Goal: Communication & Community: Share content

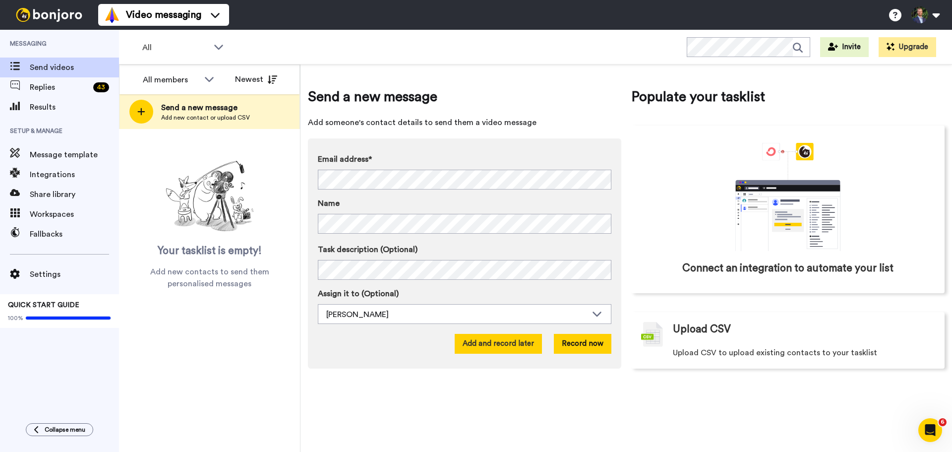
click at [480, 340] on button "Add and record later" at bounding box center [498, 344] width 87 height 20
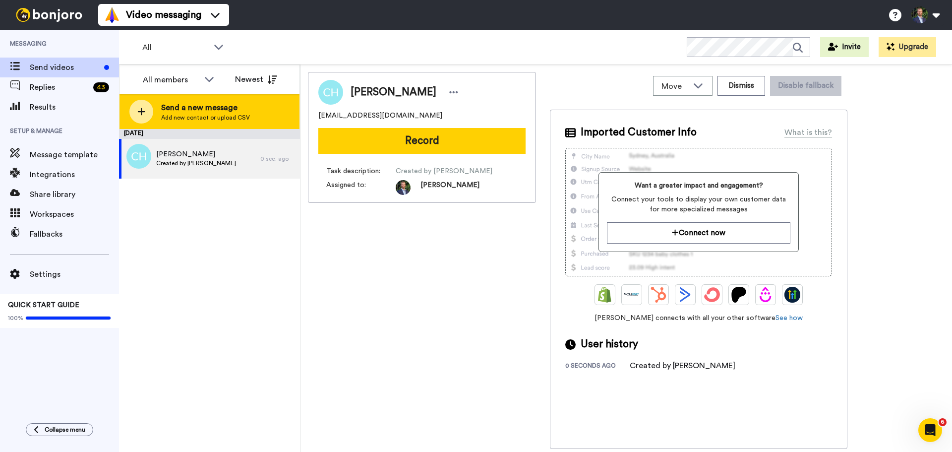
click at [146, 111] on div at bounding box center [141, 112] width 24 height 24
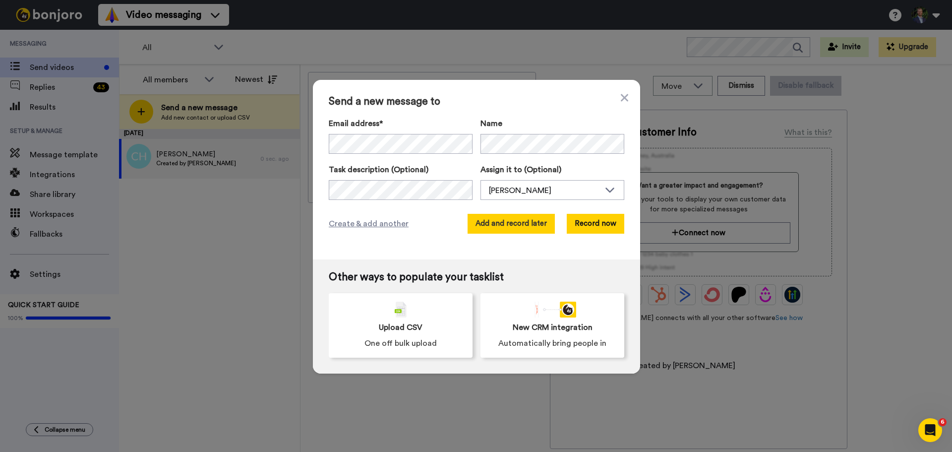
click at [539, 224] on button "Add and record later" at bounding box center [511, 224] width 87 height 20
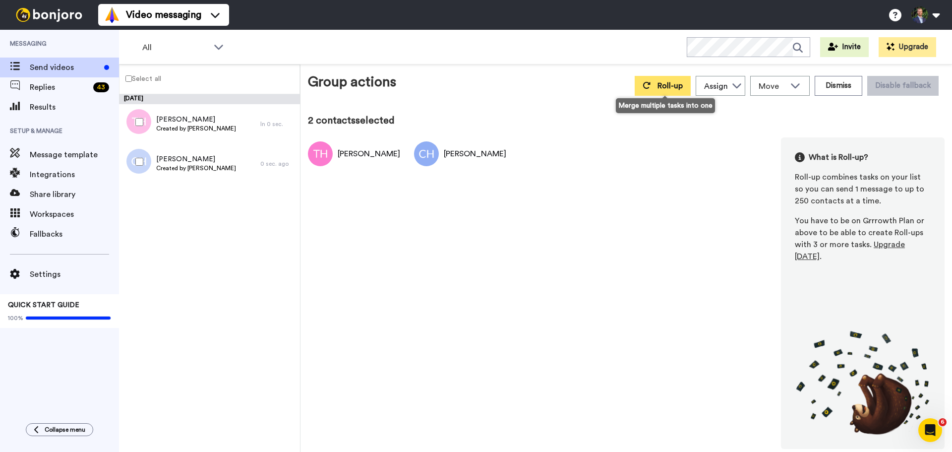
click at [683, 91] on button "Roll-up" at bounding box center [663, 86] width 56 height 20
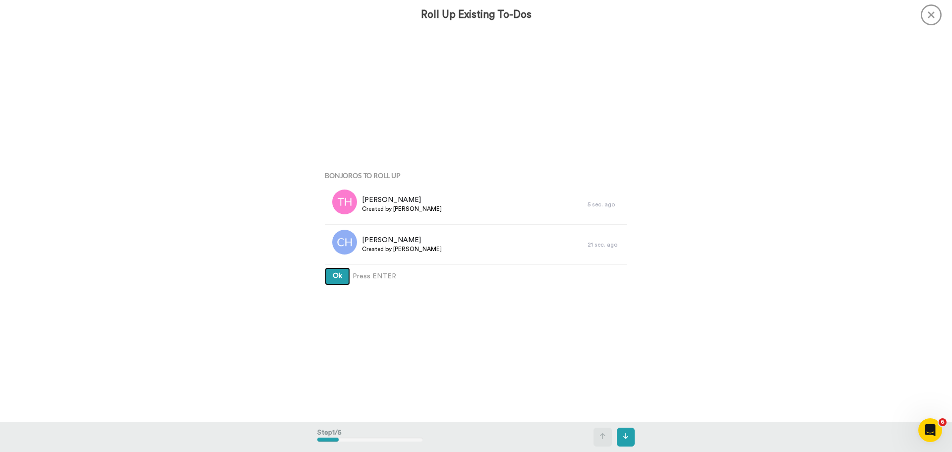
click at [337, 278] on span "Ok" at bounding box center [337, 275] width 9 height 7
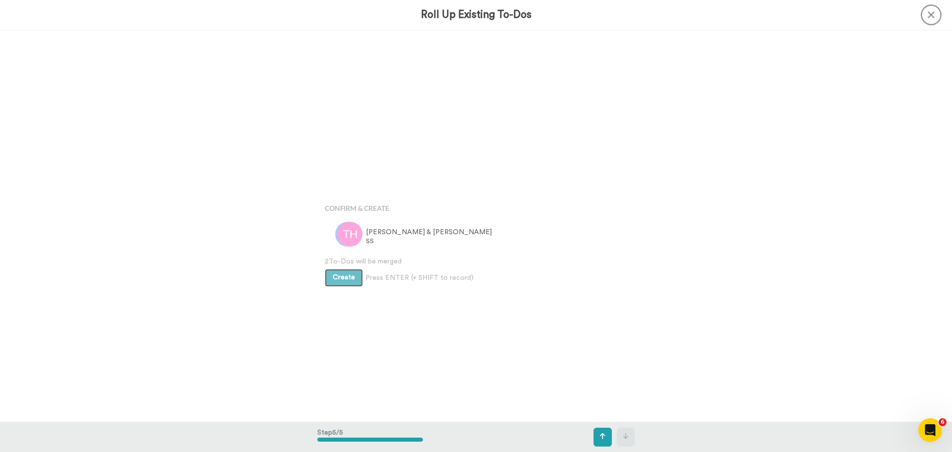
scroll to position [1566, 0]
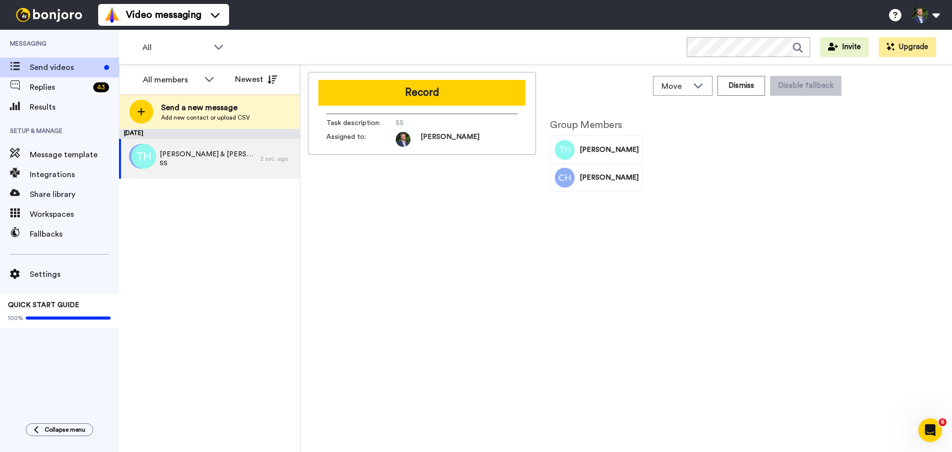
click at [393, 95] on button "Record" at bounding box center [421, 93] width 207 height 26
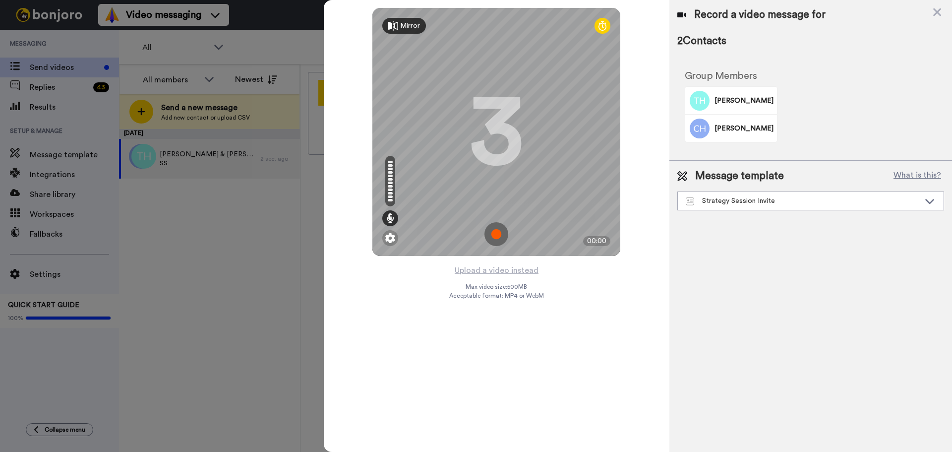
click at [492, 237] on img at bounding box center [497, 234] width 24 height 24
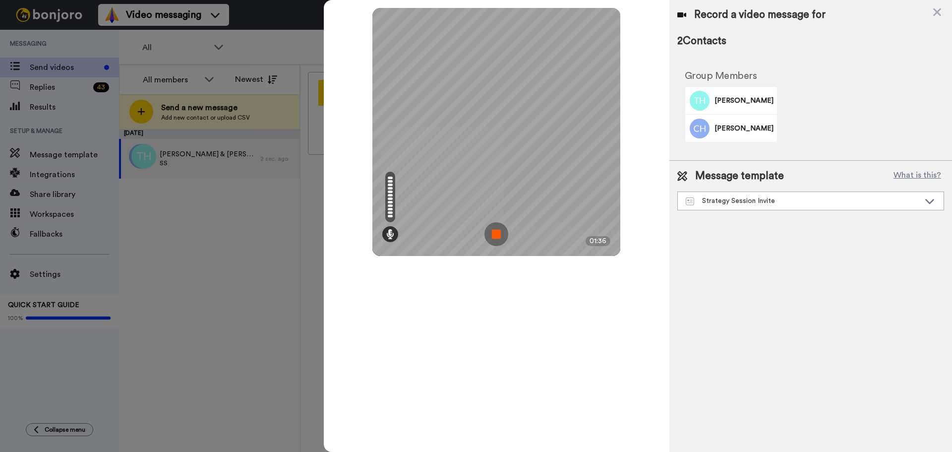
click at [493, 232] on img at bounding box center [497, 234] width 24 height 24
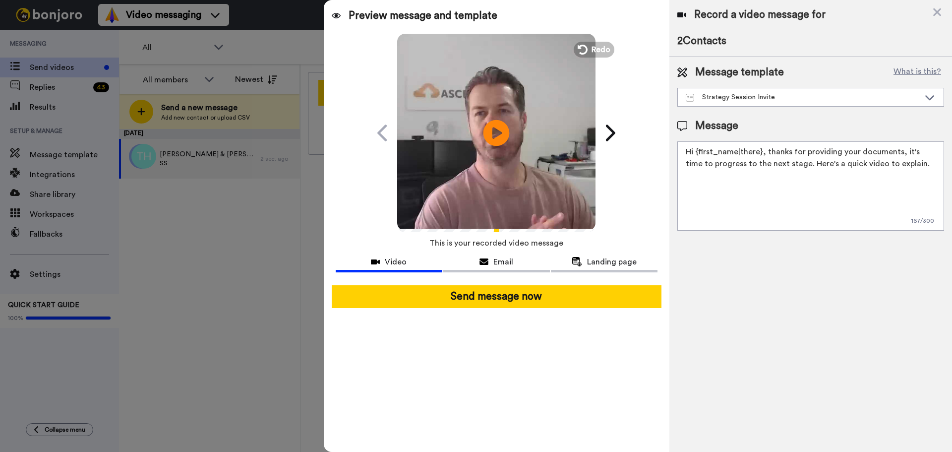
click at [493, 141] on icon at bounding box center [497, 133] width 26 height 26
click at [528, 117] on video at bounding box center [496, 131] width 198 height 198
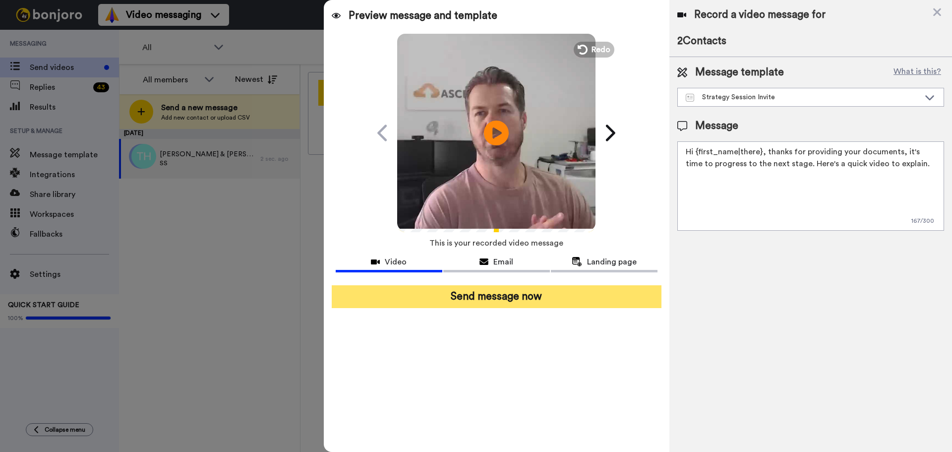
click at [506, 295] on button "Send message now" at bounding box center [497, 296] width 330 height 23
